Goal: Information Seeking & Learning: Learn about a topic

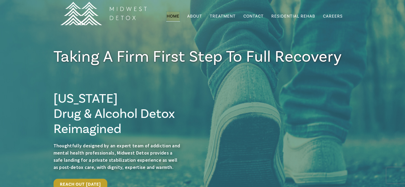
scroll to position [25, 0]
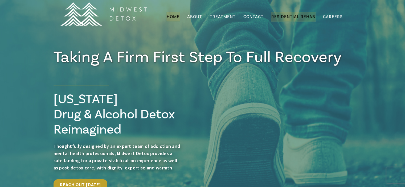
click at [291, 15] on span "Residential Rehab" at bounding box center [294, 16] width 44 height 5
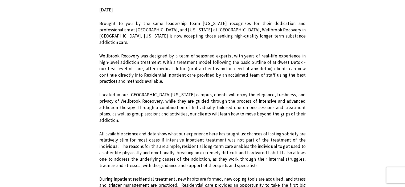
scroll to position [260, 0]
click at [197, 134] on p "All available science and data show what our experience here has taught us: cha…" at bounding box center [202, 150] width 206 height 38
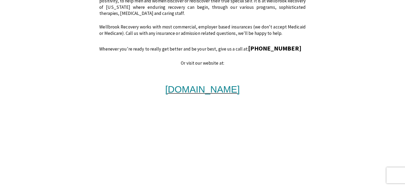
scroll to position [474, 0]
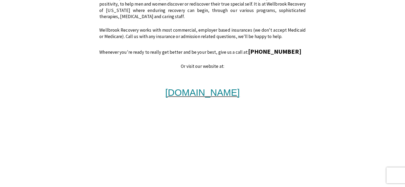
click at [240, 87] on span "www.wellbrookrecovery.com" at bounding box center [203, 92] width 75 height 10
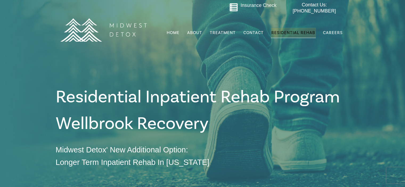
scroll to position [0, 0]
